Goal: Information Seeking & Learning: Understand process/instructions

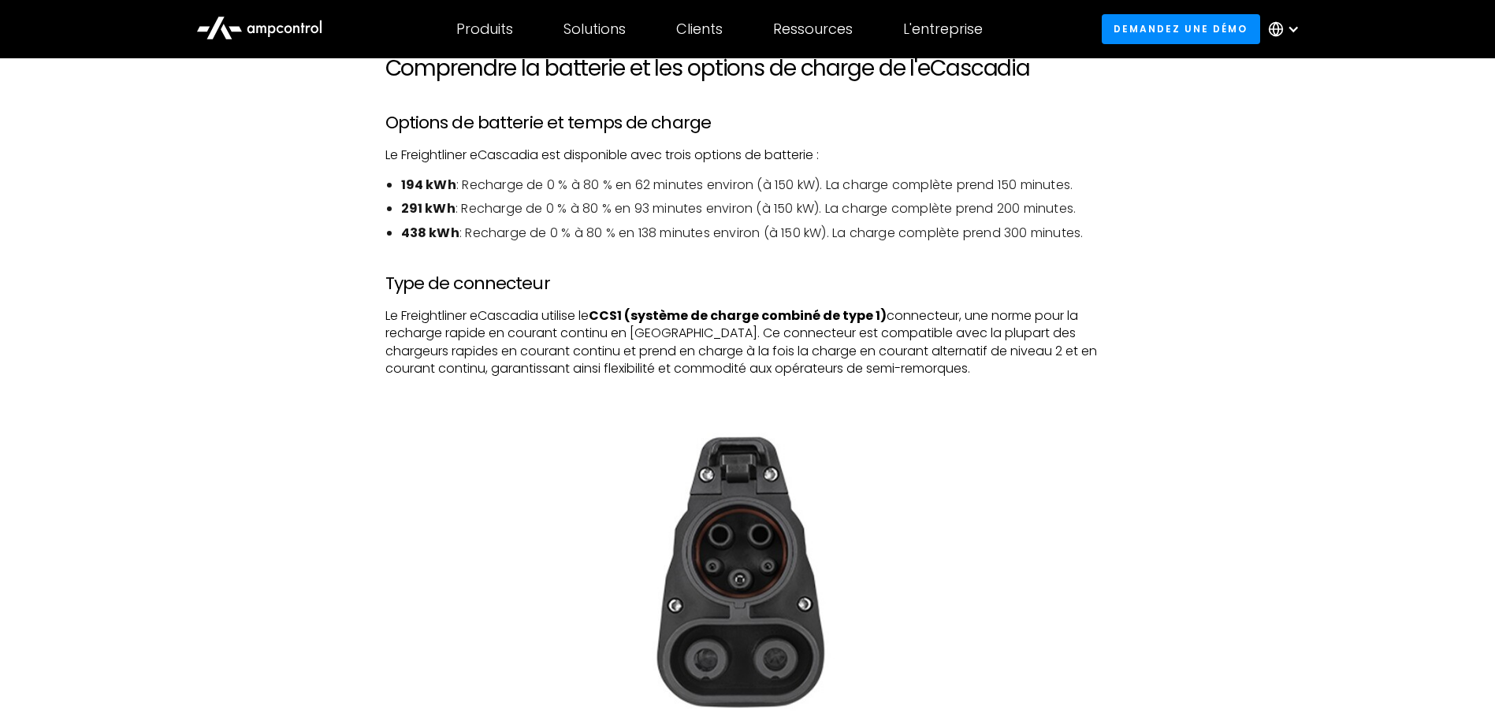
scroll to position [1025, 0]
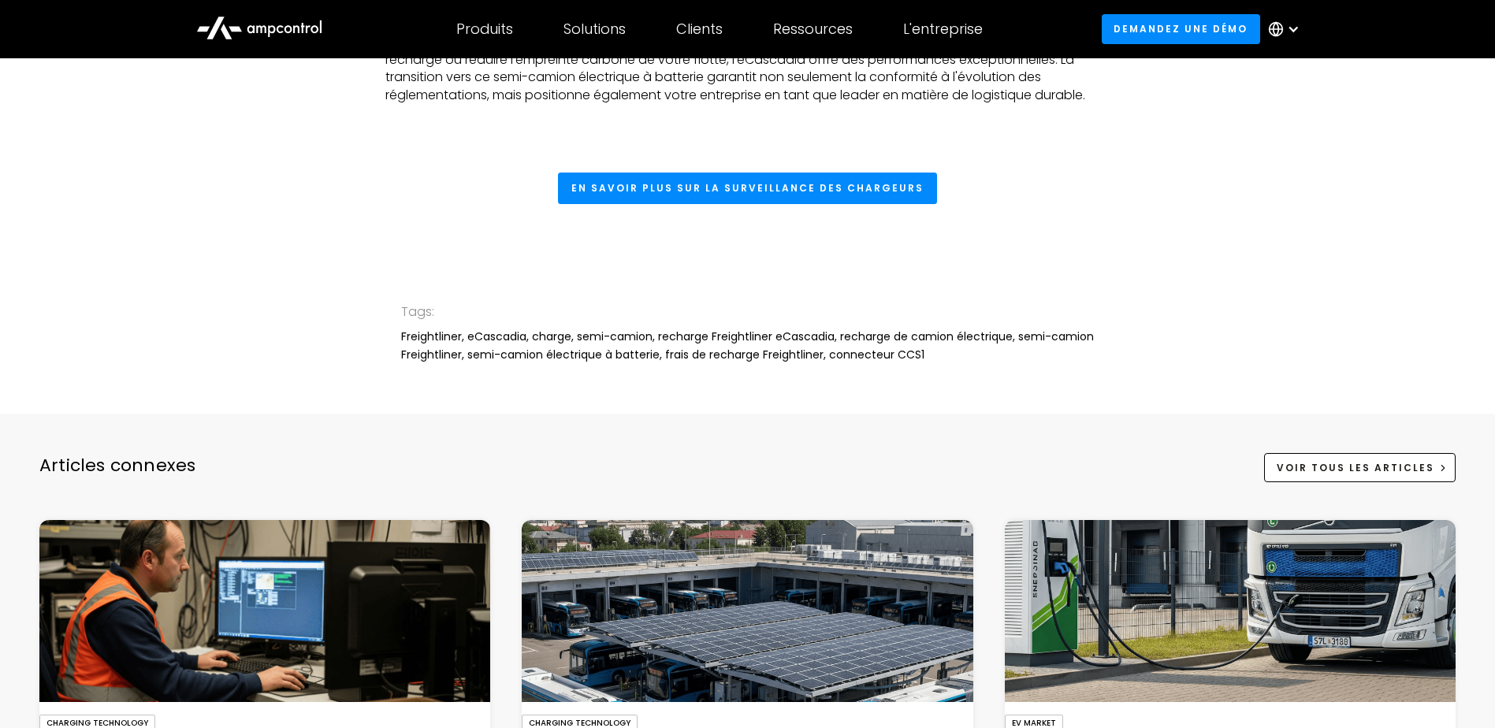
scroll to position [5596, 0]
